Goal: Communication & Community: Answer question/provide support

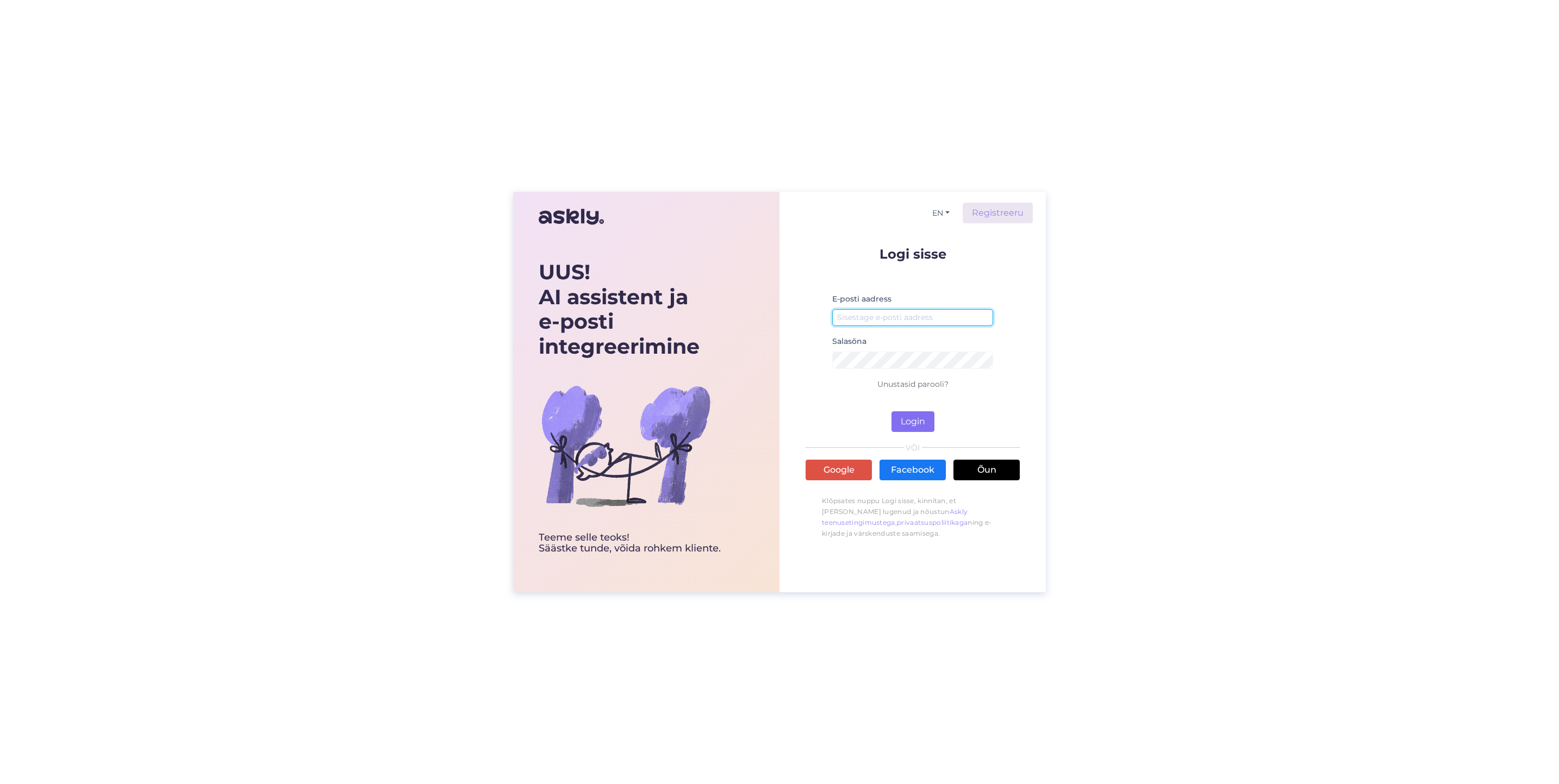
type input "[EMAIL_ADDRESS][DOMAIN_NAME]"
click at [904, 424] on button "Login" at bounding box center [914, 422] width 43 height 21
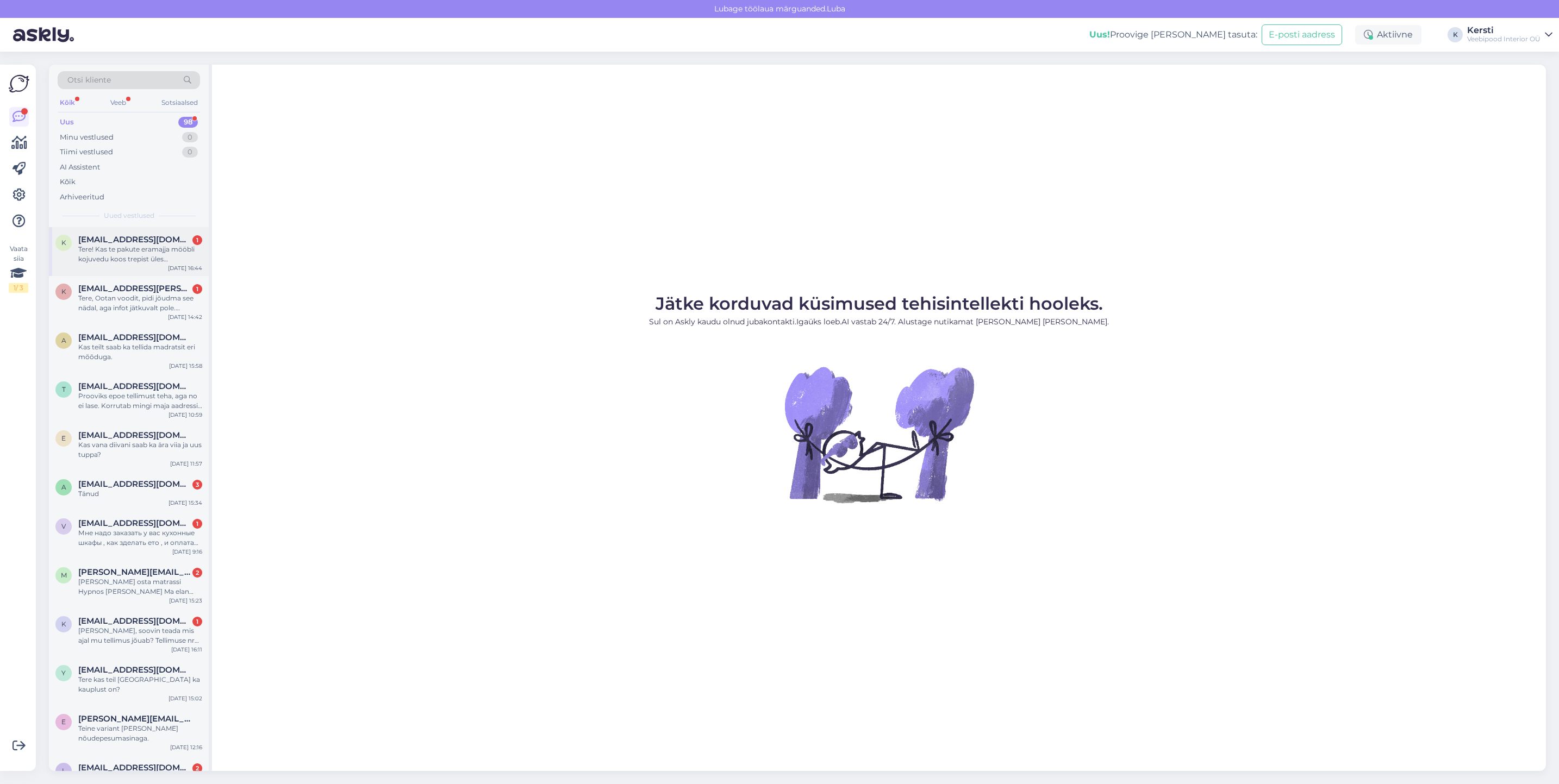
click at [137, 241] on span "[EMAIL_ADDRESS][DOMAIN_NAME]" at bounding box center [134, 239] width 113 height 10
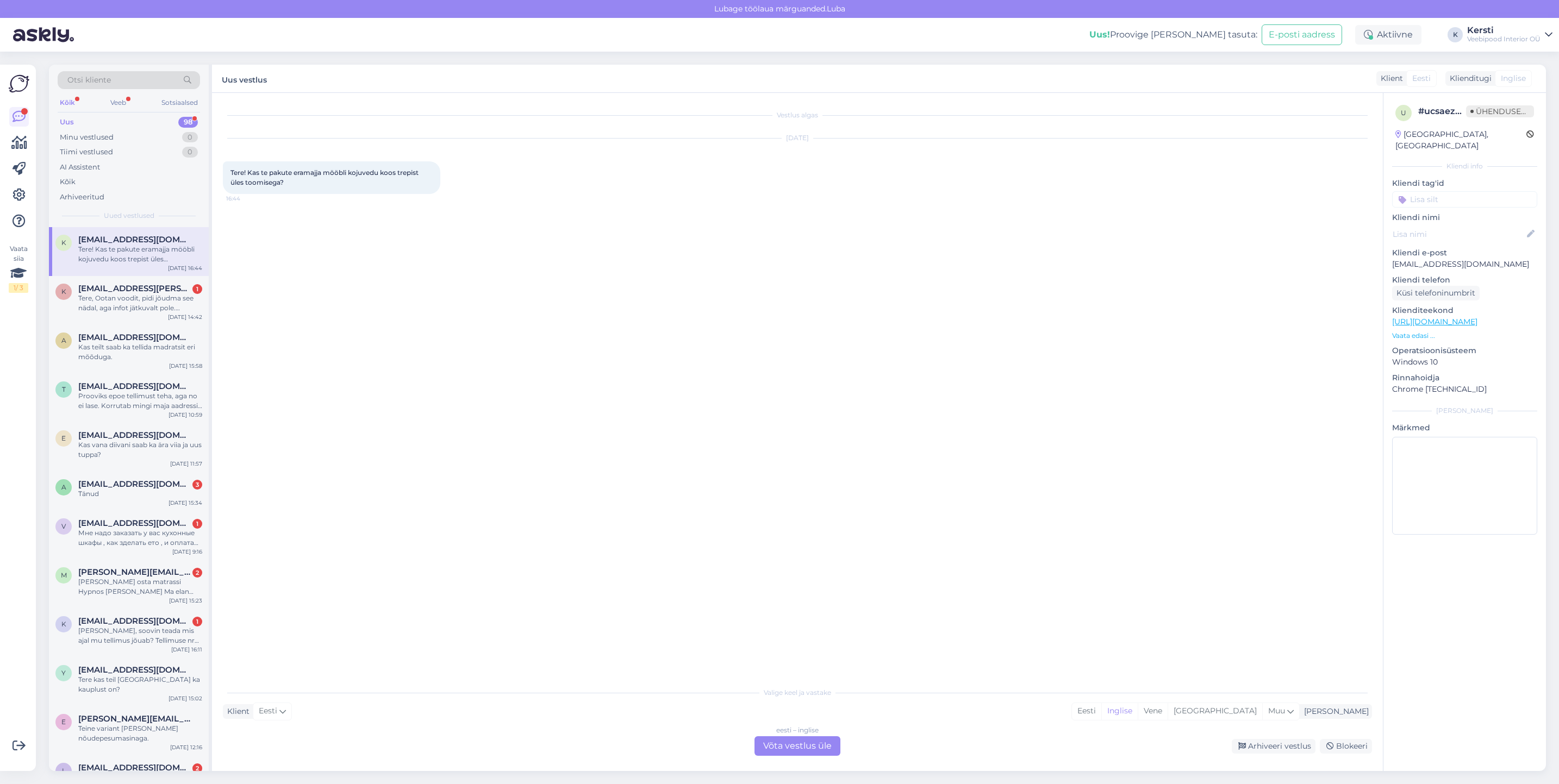
click at [789, 735] on div "eesti – inglise" at bounding box center [797, 730] width 42 height 10
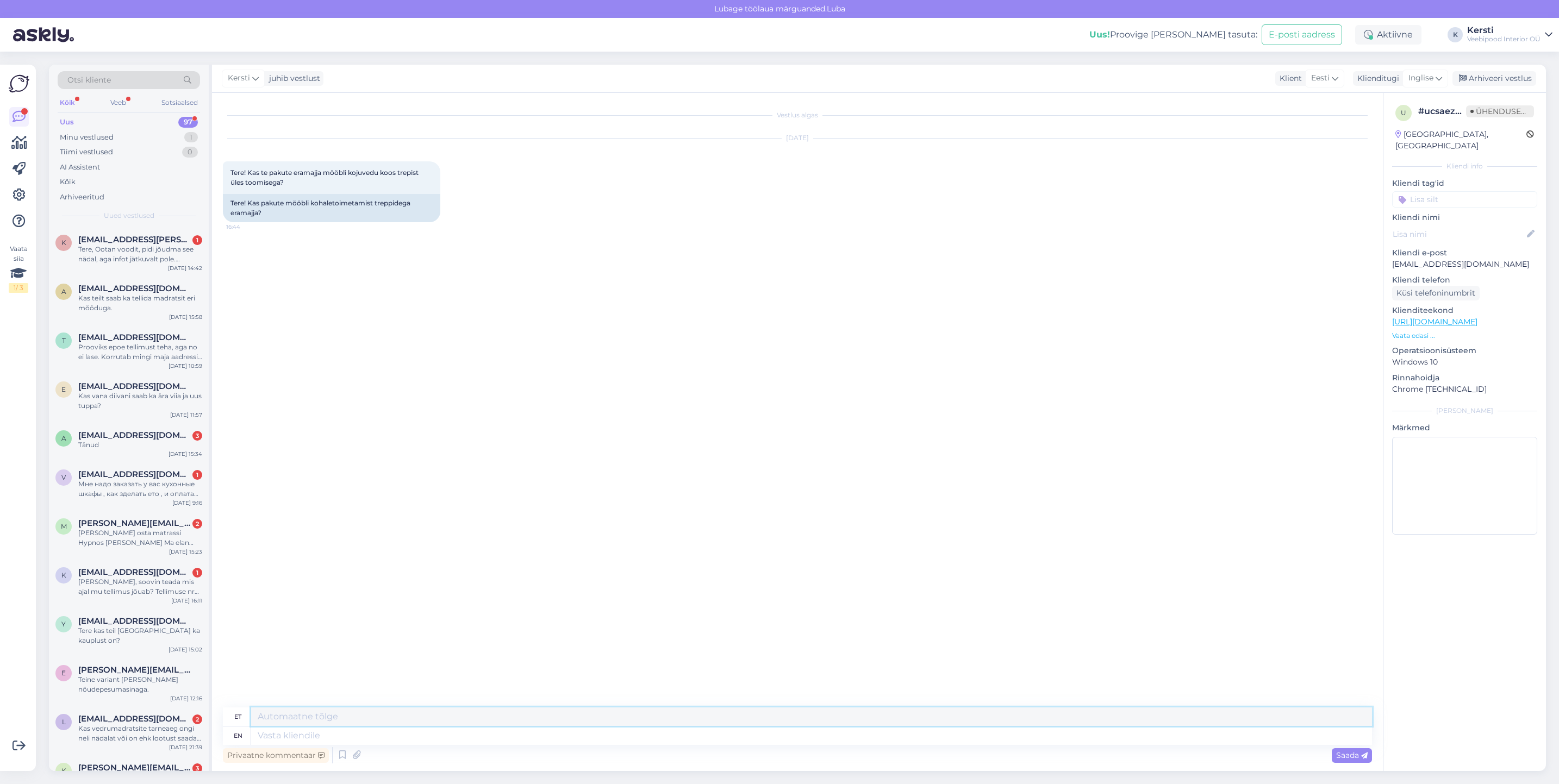
drag, startPoint x: 314, startPoint y: 711, endPoint x: 319, endPoint y: 706, distance: 7.1
click at [318, 708] on textarea at bounding box center [811, 716] width 1120 height 19
type textarea "p"
type textarea "Palun täpsustage aadress ja toode mida transpord"
